Goal: Task Accomplishment & Management: Manage account settings

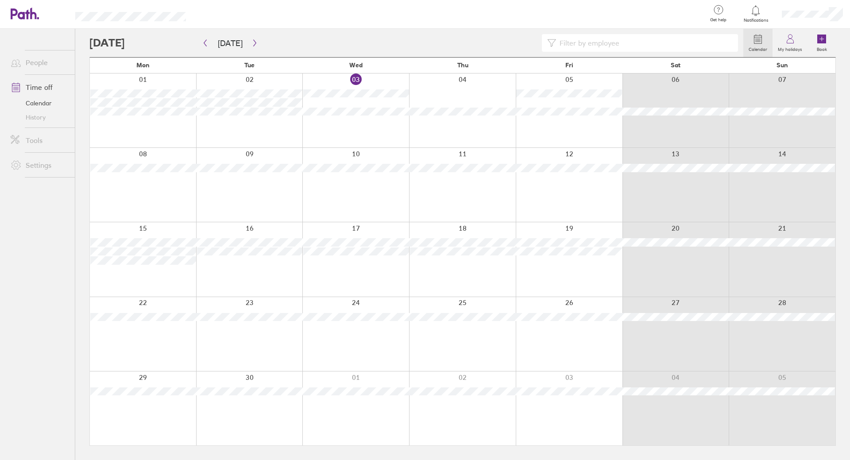
click at [486, 185] on div at bounding box center [462, 185] width 107 height 74
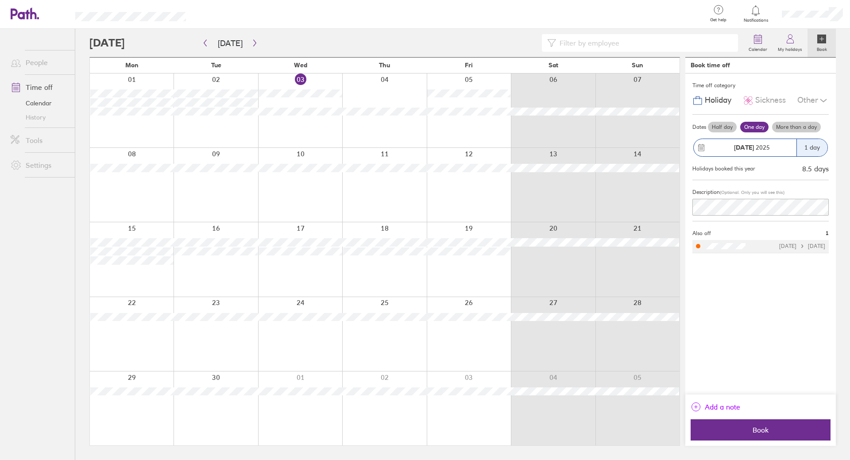
click at [711, 403] on span "Add a note" at bounding box center [722, 407] width 35 height 14
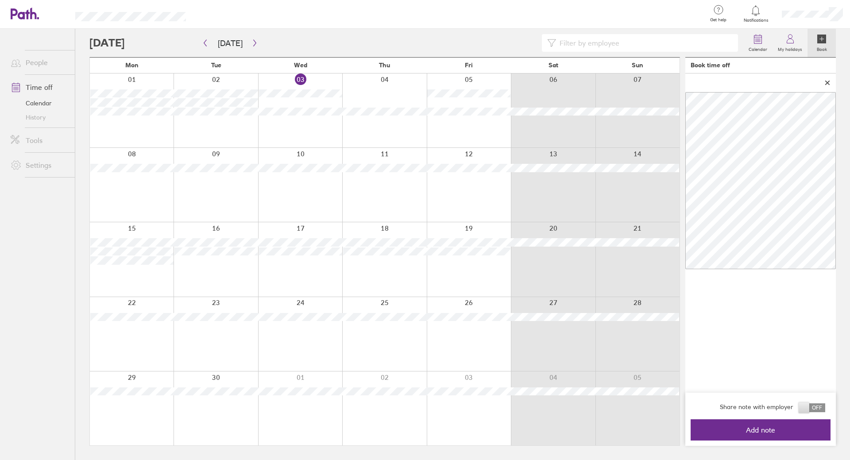
click at [802, 407] on span at bounding box center [811, 407] width 27 height 9
click at [825, 410] on input "checkbox" at bounding box center [825, 410] width 0 height 0
click at [764, 436] on button "Add note" at bounding box center [760, 429] width 140 height 21
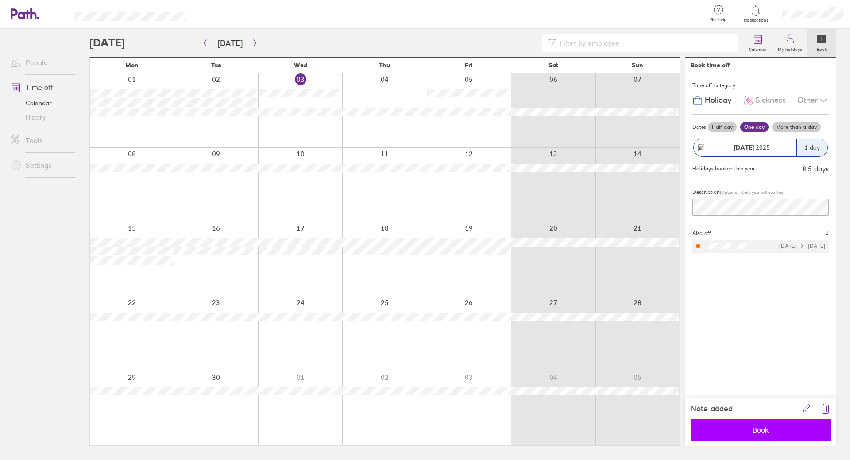
click at [778, 428] on span "Book" at bounding box center [760, 430] width 127 height 8
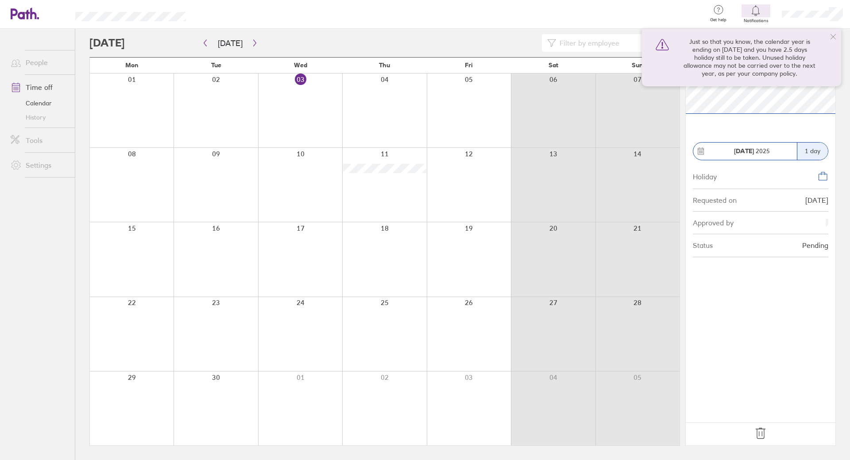
click at [832, 38] on icon at bounding box center [832, 36] width 7 height 7
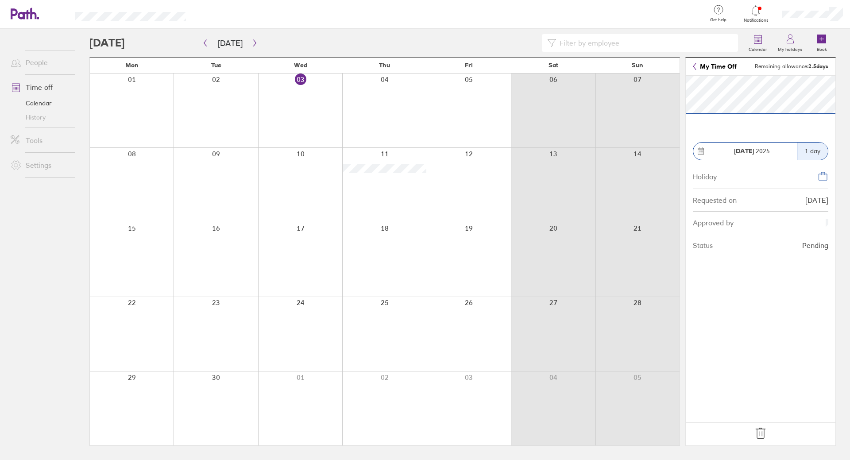
click at [58, 90] on link "Time off" at bounding box center [39, 87] width 71 height 18
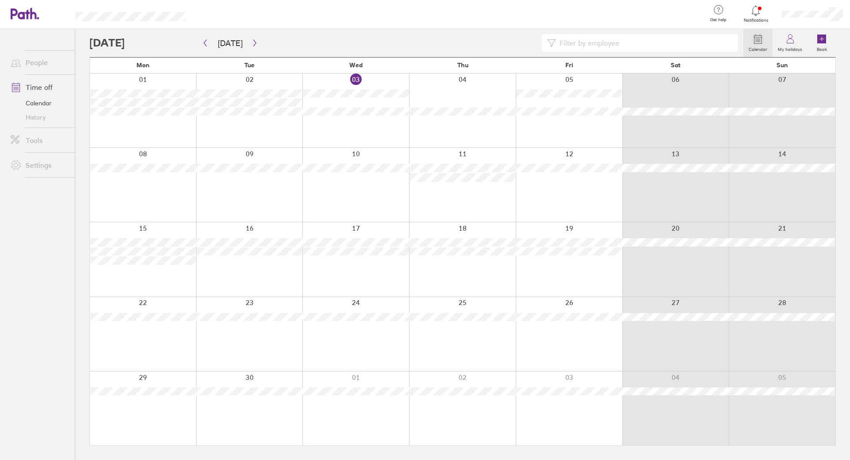
click at [818, 9] on div at bounding box center [812, 14] width 75 height 28
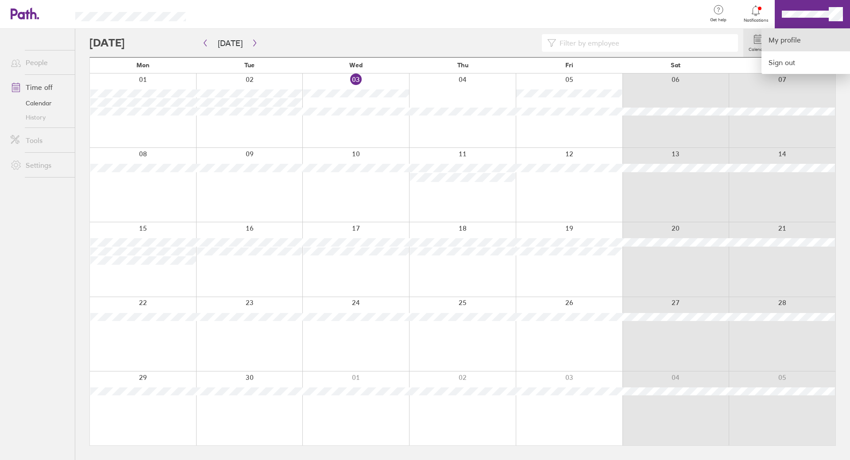
click at [798, 37] on link "My profile" at bounding box center [805, 40] width 89 height 23
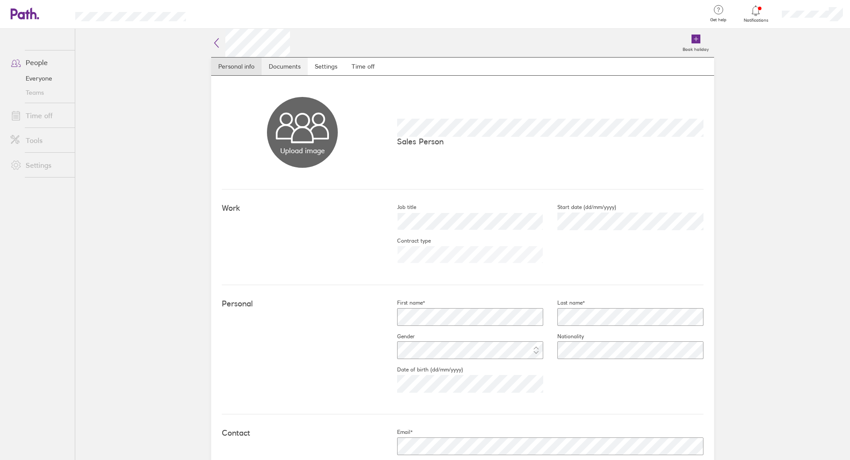
click at [291, 67] on link "Documents" at bounding box center [285, 67] width 46 height 18
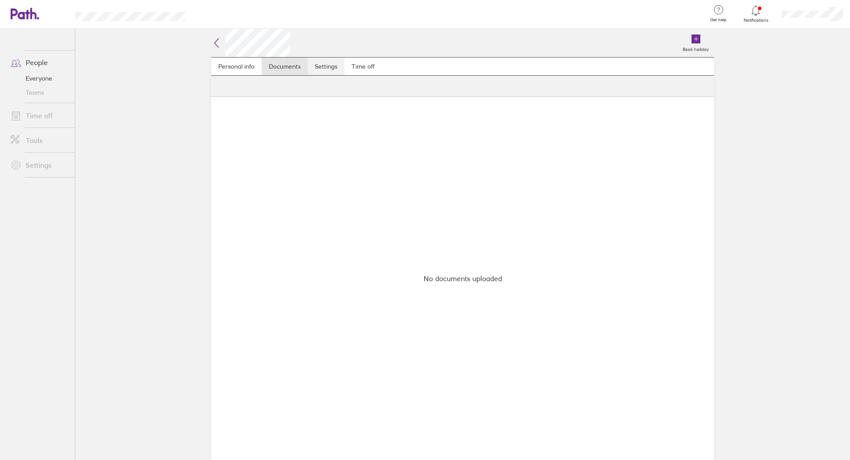
click at [320, 62] on link "Settings" at bounding box center [326, 67] width 37 height 18
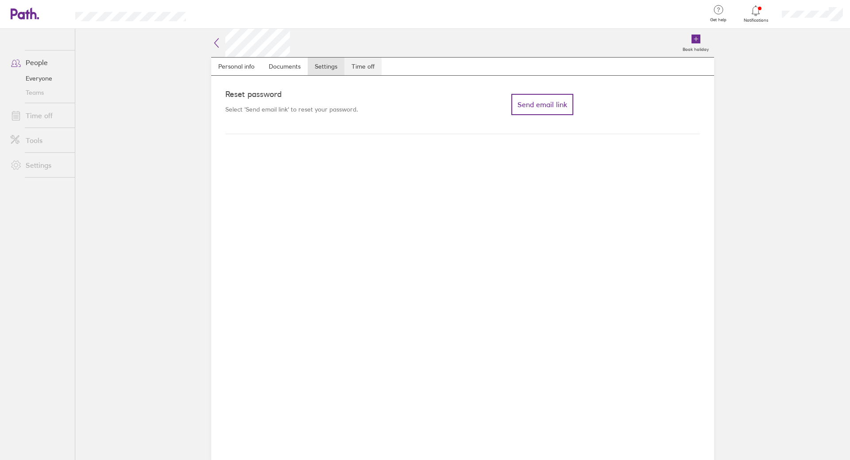
click at [360, 68] on link "Time off" at bounding box center [362, 67] width 37 height 18
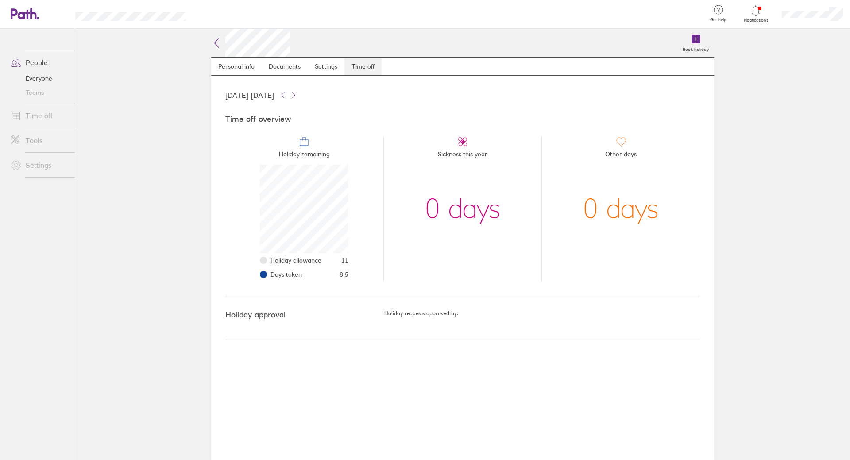
scroll to position [89, 89]
click at [297, 322] on div "Holiday approval" at bounding box center [304, 317] width 159 height 15
click at [433, 310] on h5 "Holiday requests approved by:" at bounding box center [542, 313] width 316 height 6
click at [32, 75] on link "Everyone" at bounding box center [39, 78] width 71 height 14
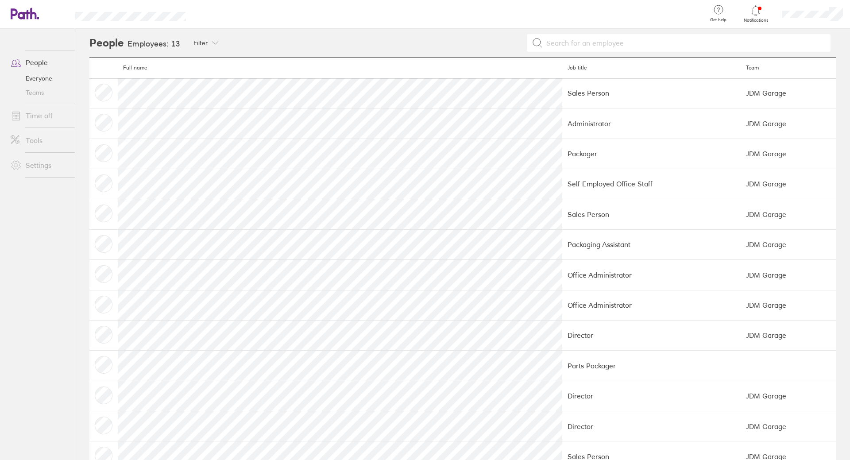
scroll to position [26, 0]
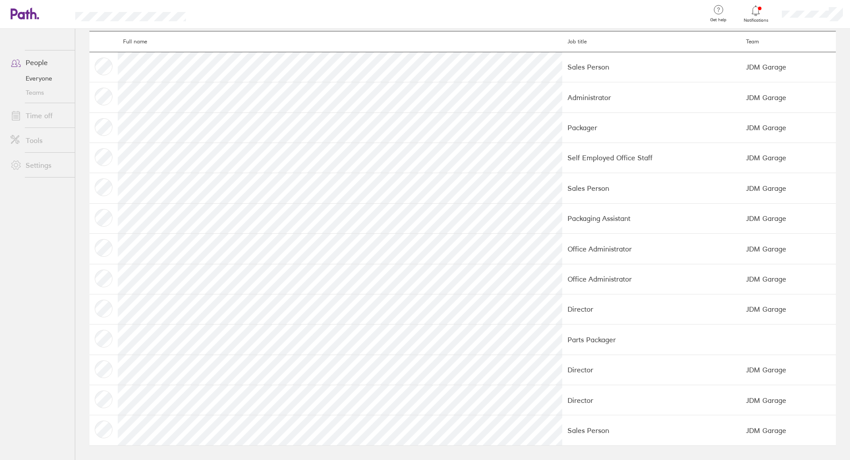
click at [40, 117] on link "Time off" at bounding box center [39, 116] width 71 height 18
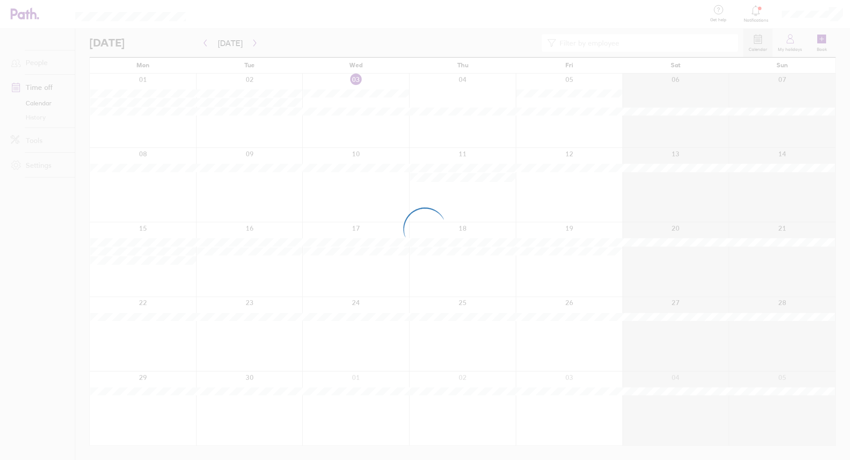
click at [42, 71] on div at bounding box center [425, 230] width 850 height 460
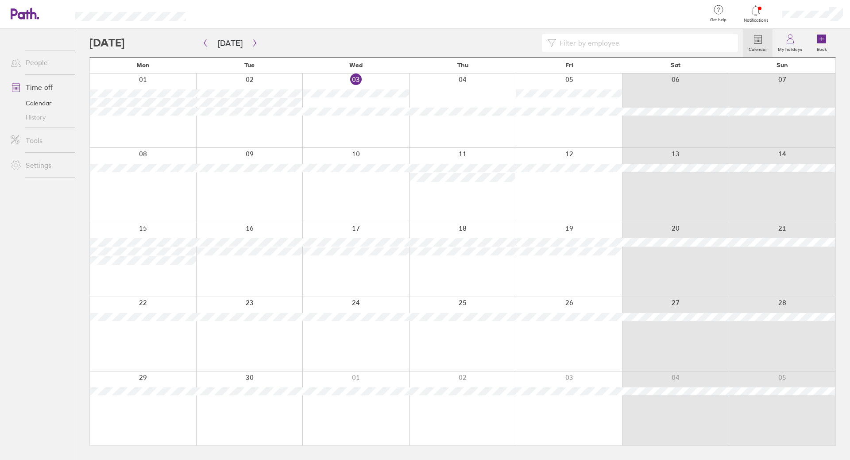
click at [43, 66] on link "People" at bounding box center [39, 63] width 71 height 18
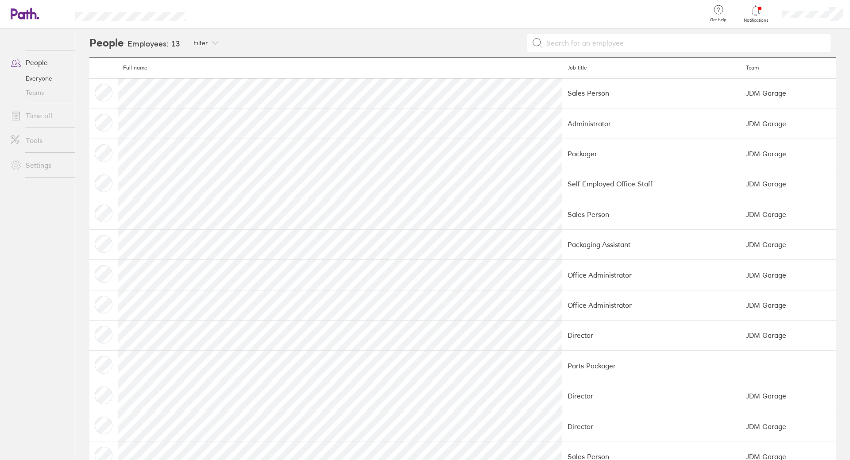
click at [37, 92] on link "Teams" at bounding box center [39, 92] width 71 height 14
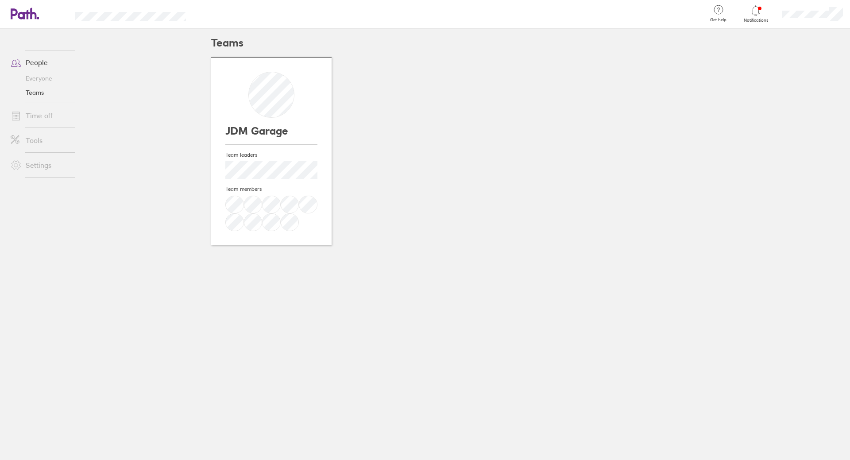
click at [36, 62] on link "People" at bounding box center [39, 63] width 71 height 18
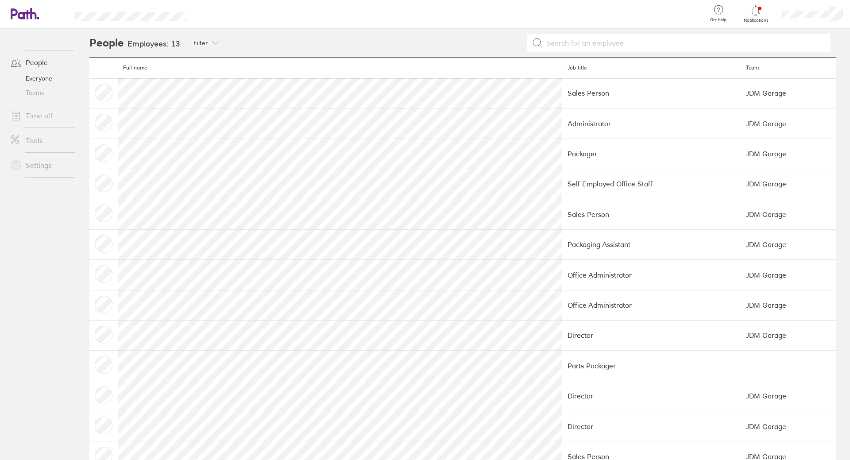
click at [37, 140] on link "Tools" at bounding box center [39, 140] width 71 height 18
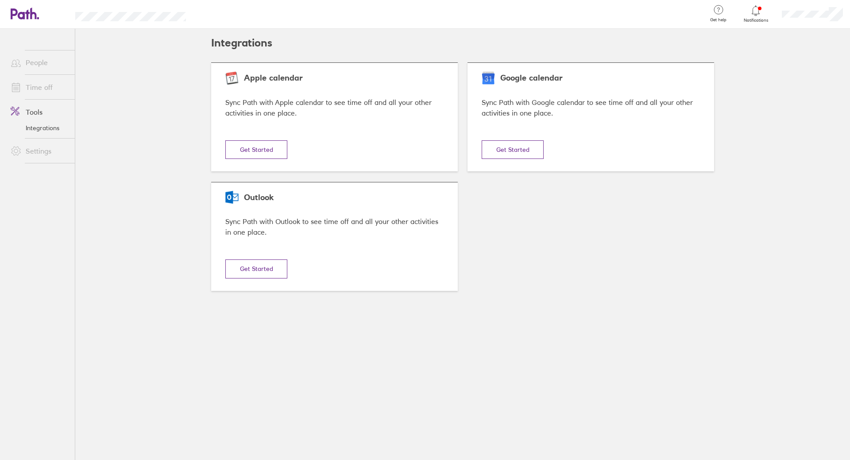
click at [45, 86] on link "Time off" at bounding box center [39, 87] width 71 height 18
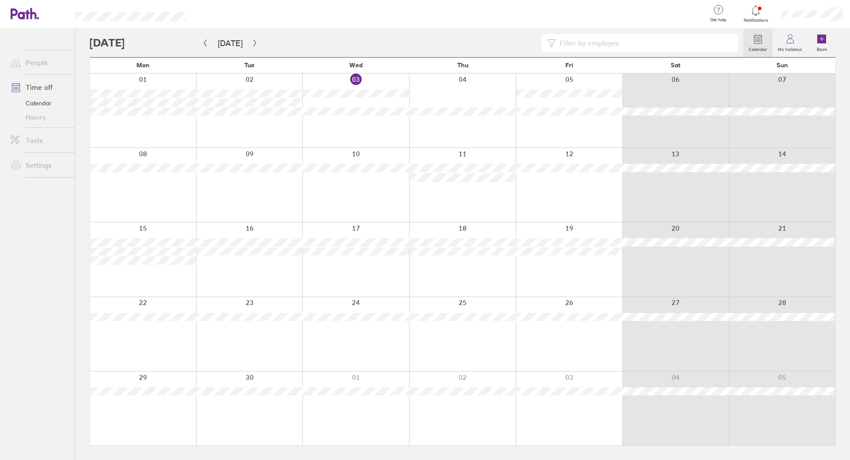
click at [747, 20] on span "Notifications" at bounding box center [755, 20] width 29 height 5
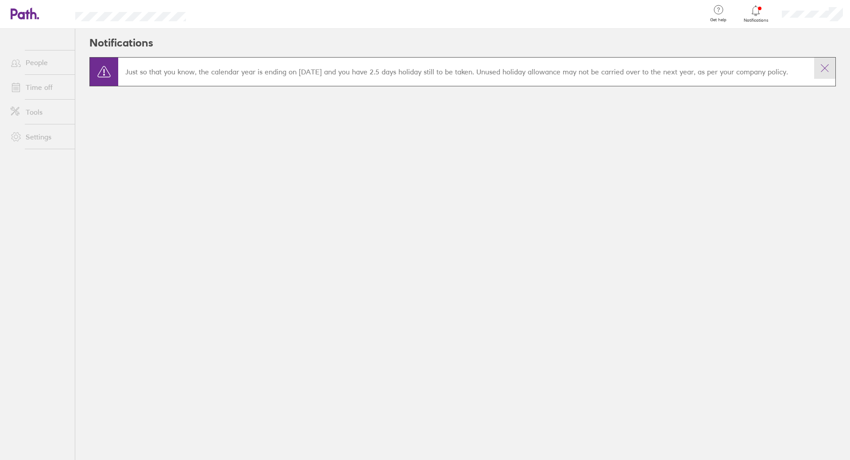
click at [827, 74] on button at bounding box center [824, 68] width 21 height 21
